Goal: Check status: Check status

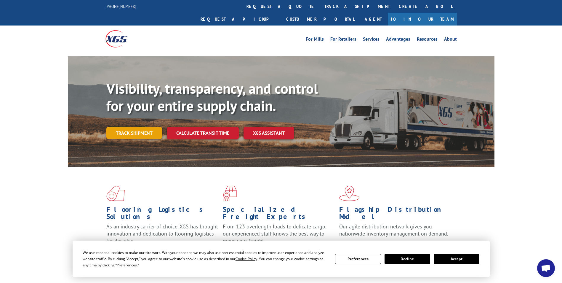
click at [137, 127] on link "Track shipment" at bounding box center [134, 133] width 56 height 12
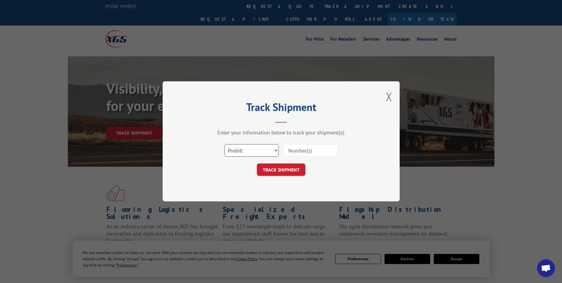
click at [243, 147] on select "Select category... Probill BOL PO" at bounding box center [251, 150] width 55 height 12
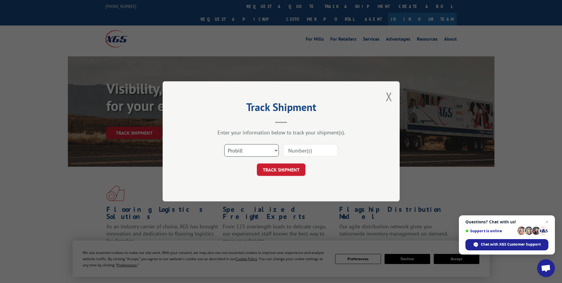
select select "po"
click at [224, 144] on select "Select category... Probill BOL PO" at bounding box center [251, 150] width 55 height 12
click at [296, 152] on input at bounding box center [310, 150] width 55 height 12
paste input "36549107"
type input "36549107"
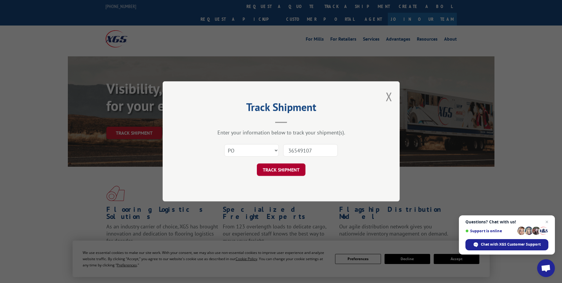
click at [288, 171] on button "TRACK SHIPMENT" at bounding box center [281, 170] width 49 height 12
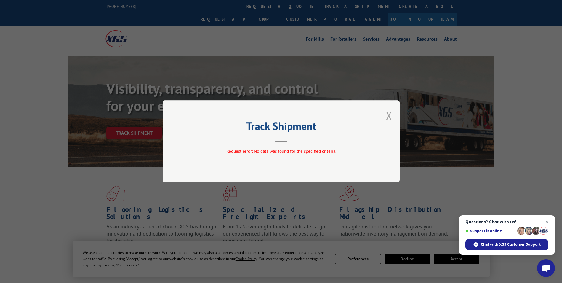
click at [388, 116] on button "Close modal" at bounding box center [389, 116] width 7 height 16
